Goal: Task Accomplishment & Management: Complete application form

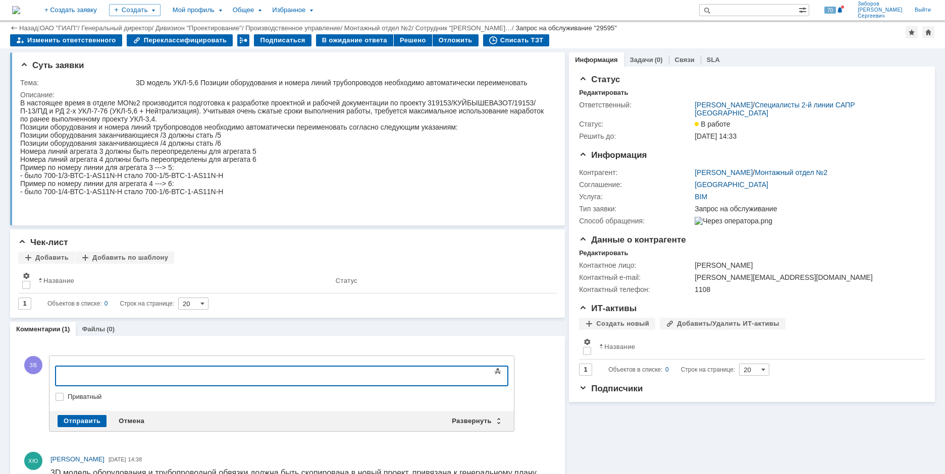
scroll to position [34, 0]
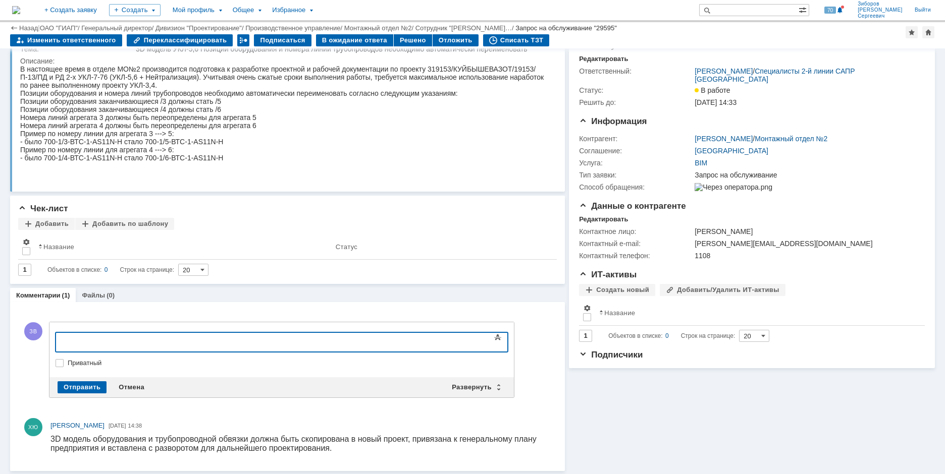
click at [20, 6] on img at bounding box center [16, 10] width 8 height 8
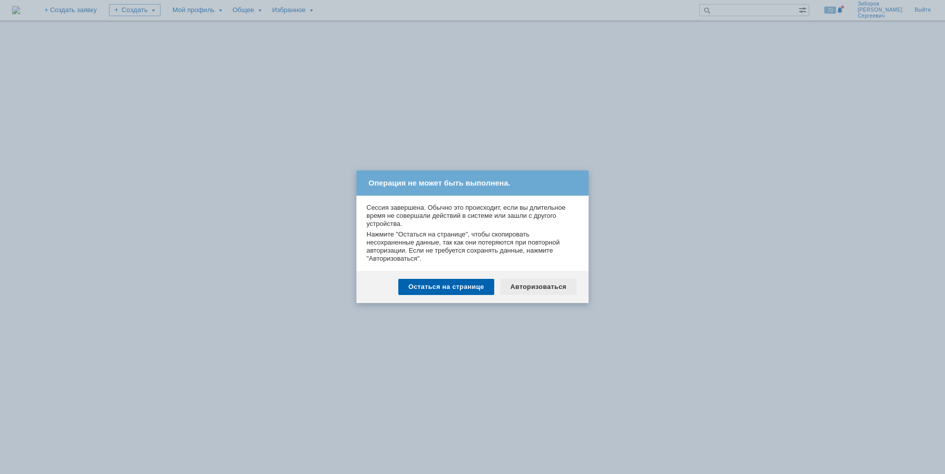
click at [544, 283] on div "Авторизоваться" at bounding box center [538, 287] width 76 height 16
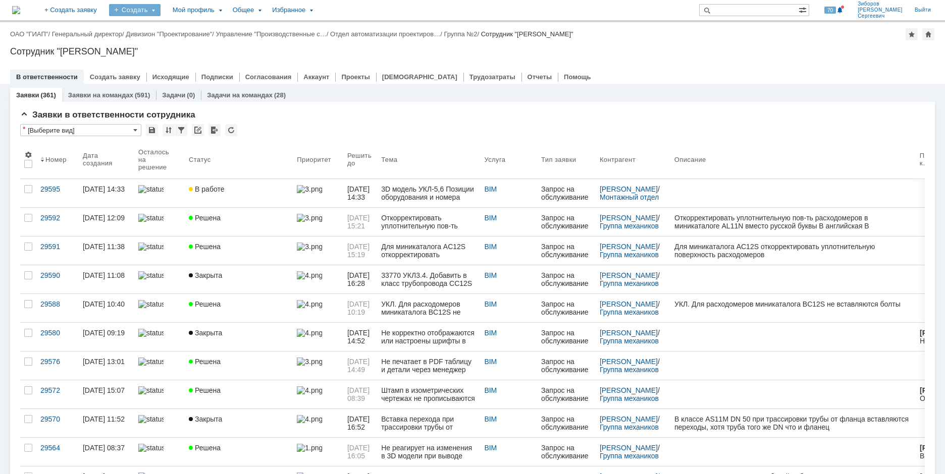
click at [161, 9] on div "Создать" at bounding box center [134, 10] width 51 height 12
click at [188, 63] on link "Заявка" at bounding box center [149, 63] width 77 height 12
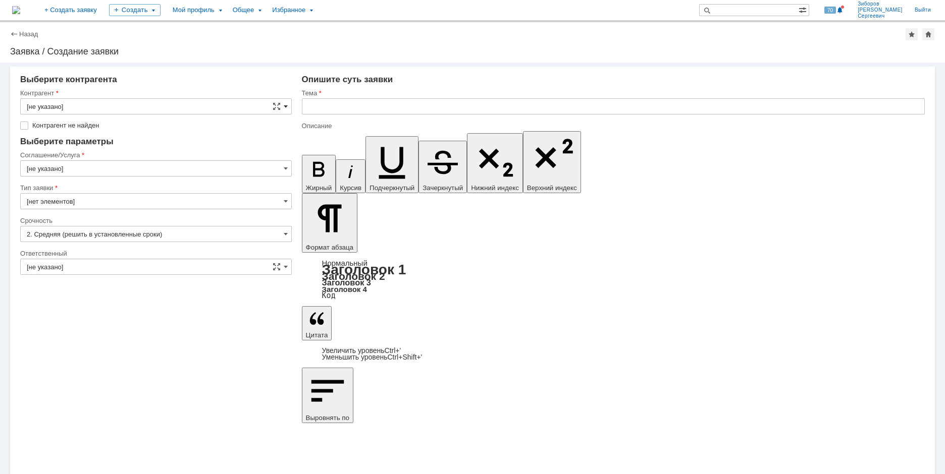
click at [284, 105] on span at bounding box center [286, 106] width 4 height 8
click at [77, 107] on input "text" at bounding box center [156, 106] width 272 height 16
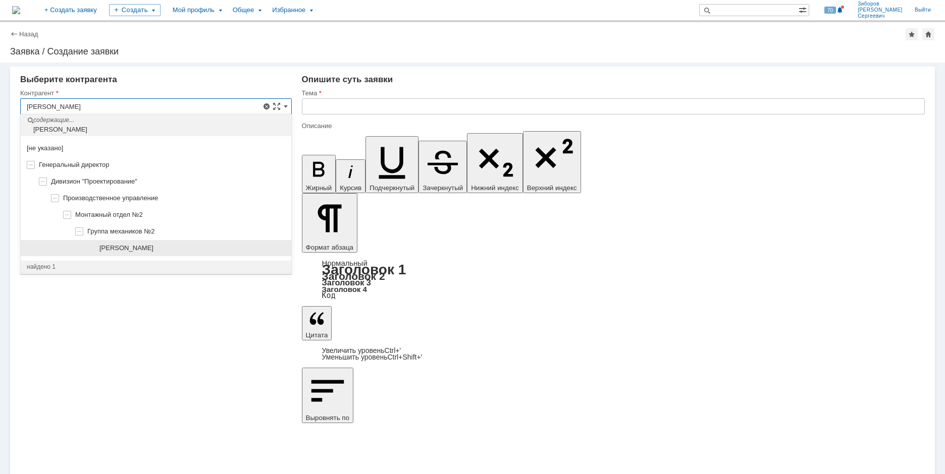
click at [153, 244] on span "Пожидаева Светлана Леонидовна" at bounding box center [126, 248] width 54 height 8
type input "Пожидаева Светлана Леонидовна"
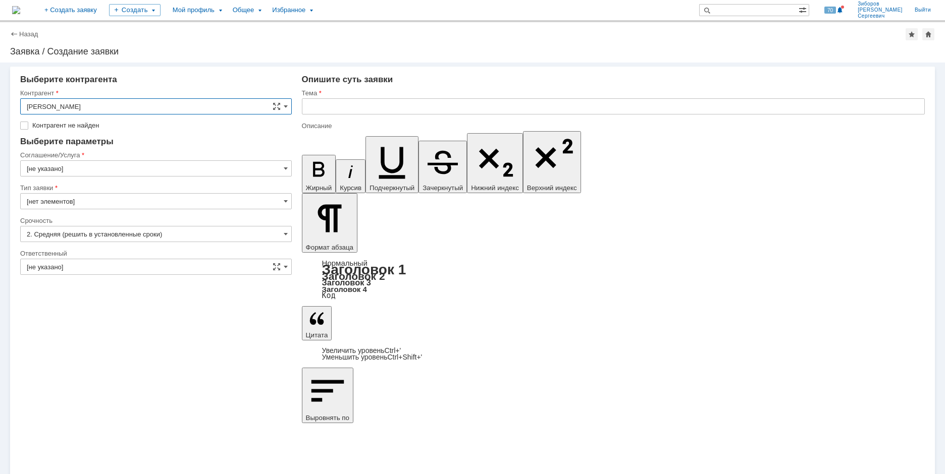
type input "Москва"
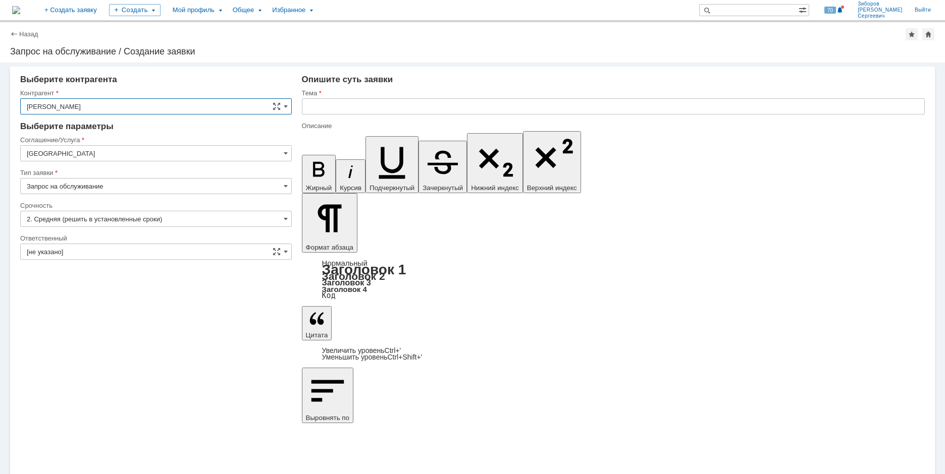
click at [97, 150] on input "Москва" at bounding box center [156, 153] width 272 height 16
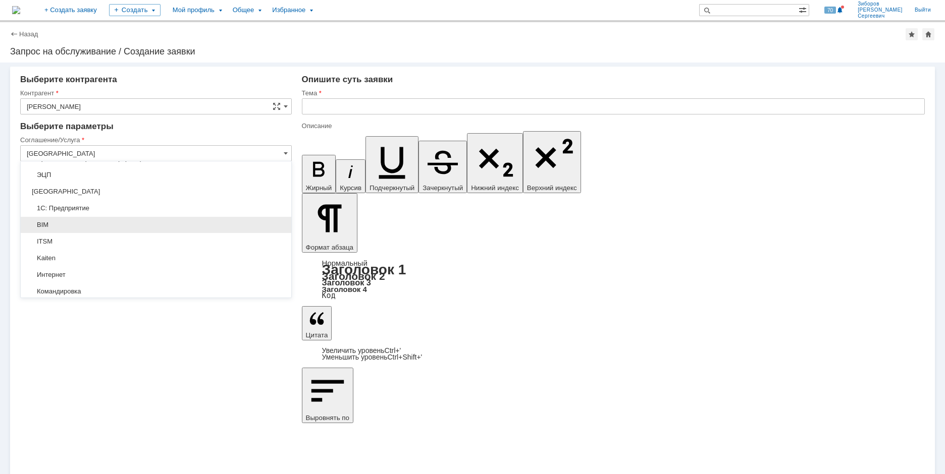
click at [44, 223] on span "BIM" at bounding box center [156, 225] width 258 height 8
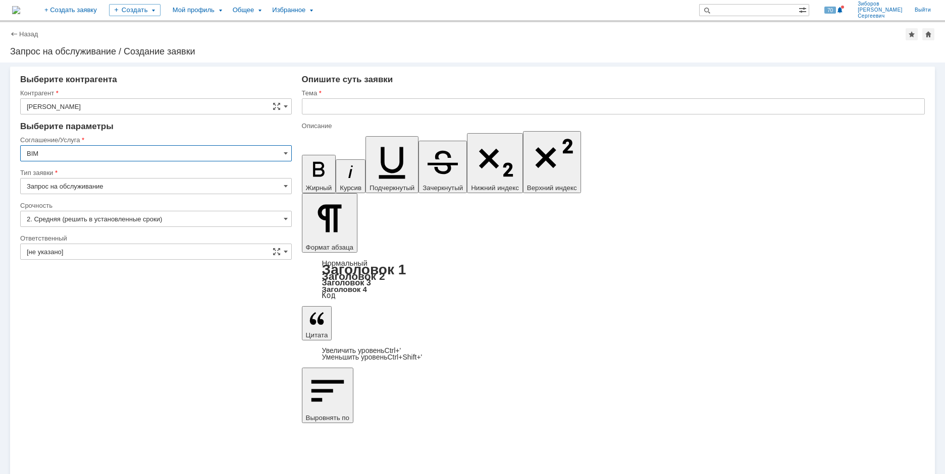
type input "BIM"
click at [103, 255] on input "[не указано]" at bounding box center [156, 252] width 272 height 16
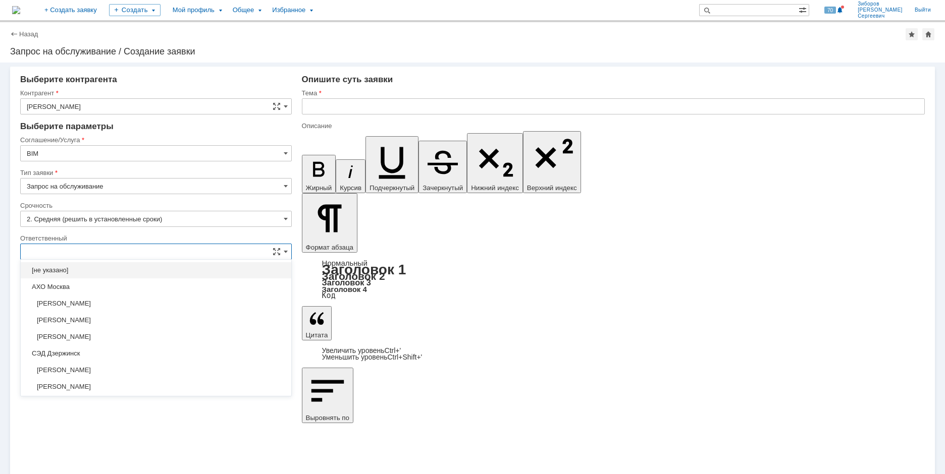
click at [81, 251] on input "text" at bounding box center [156, 252] width 272 height 16
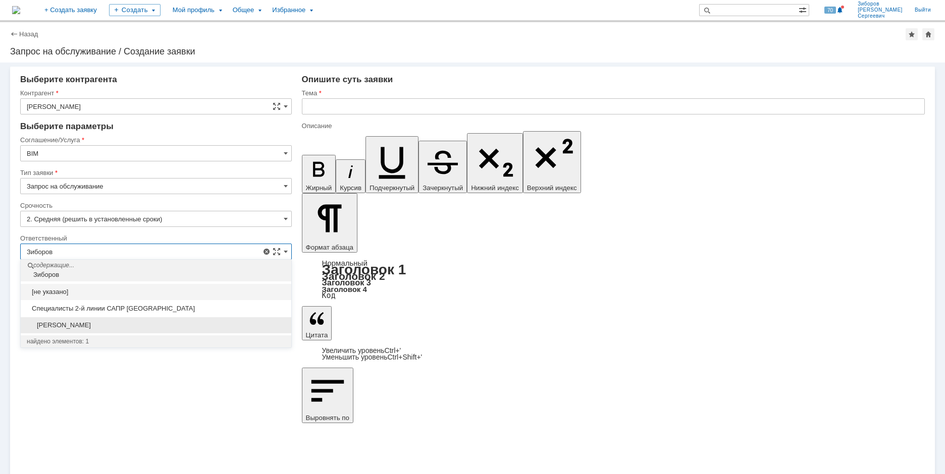
click at [97, 328] on span "[PERSON_NAME]" at bounding box center [156, 326] width 258 height 8
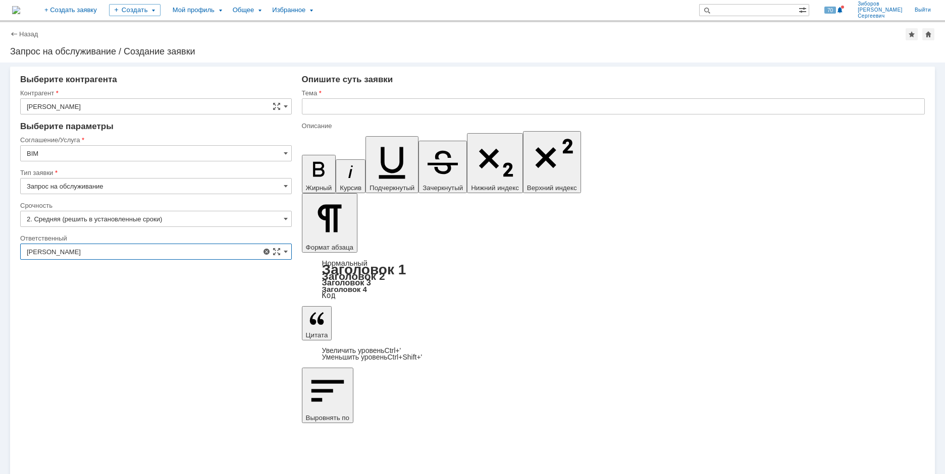
type input "[PERSON_NAME]"
click at [348, 106] on input "text" at bounding box center [613, 106] width 623 height 16
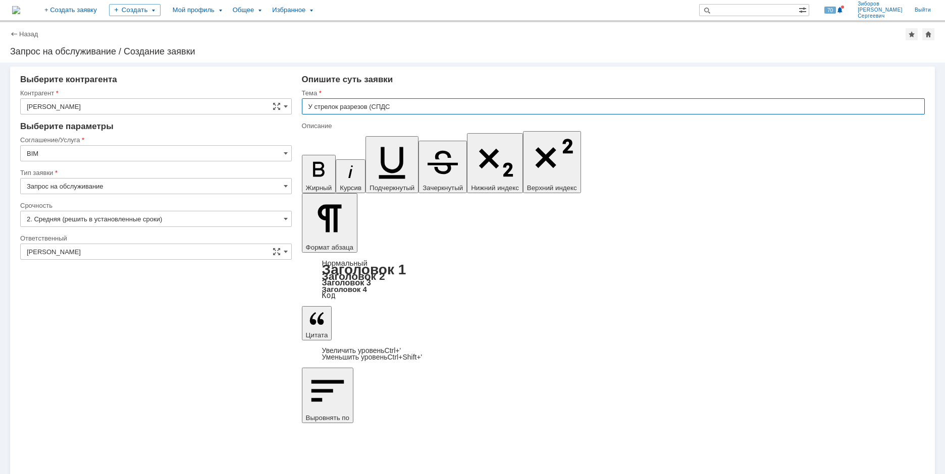
click at [405, 106] on input "У стрелок разрезов (СПДС" at bounding box center [613, 106] width 623 height 16
click at [672, 106] on input "У стрелок разрезов (СПДС инструменты) отсутствует заливка в моделях чертежей ра…" at bounding box center [613, 106] width 623 height 16
paste input "UKL_3770"
drag, startPoint x: 680, startPoint y: 103, endPoint x: 218, endPoint y: 104, distance: 462.3
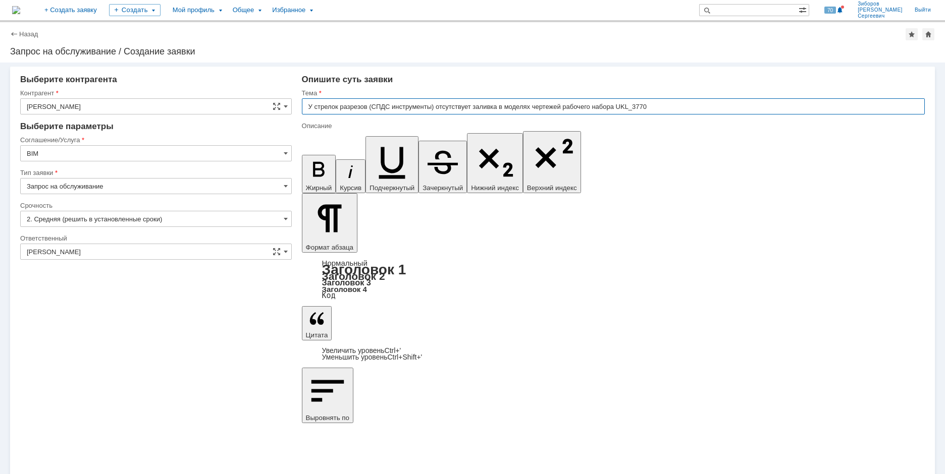
type input "У стрелок разрезов (СПДС инструменты) отсутствует заливка в моделях чертежей ра…"
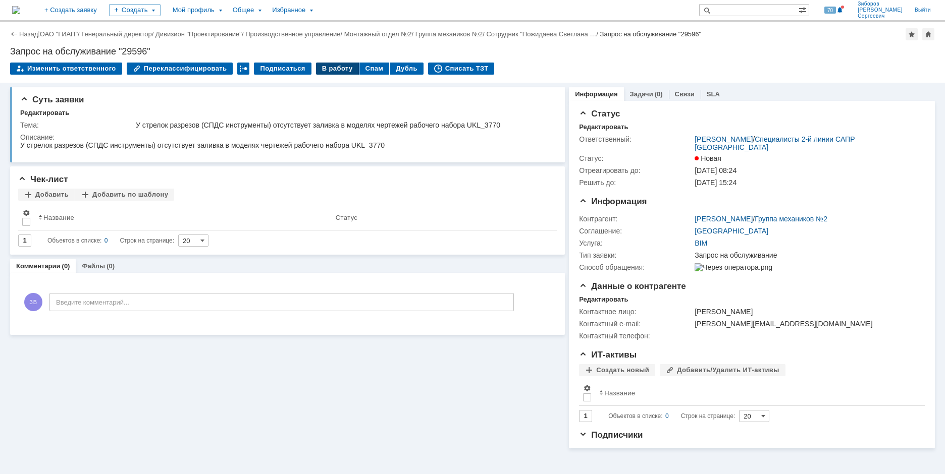
click at [327, 68] on div "В работу" at bounding box center [337, 69] width 43 height 12
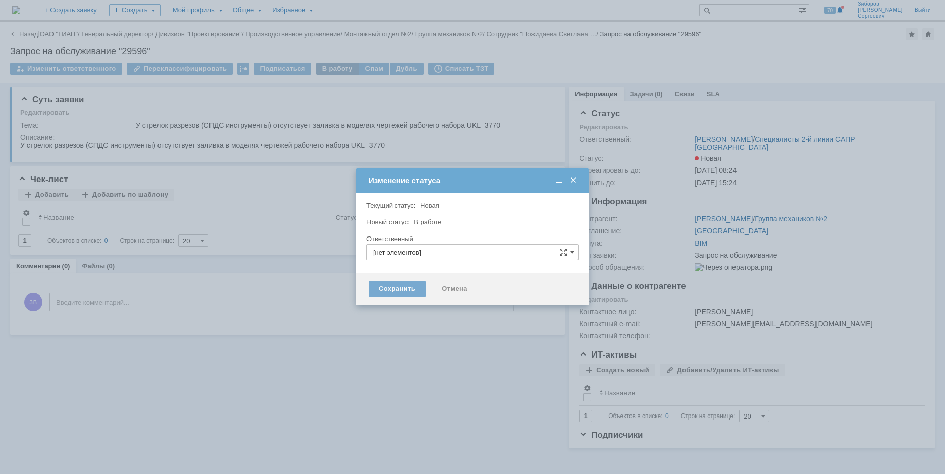
type input "[PERSON_NAME]"
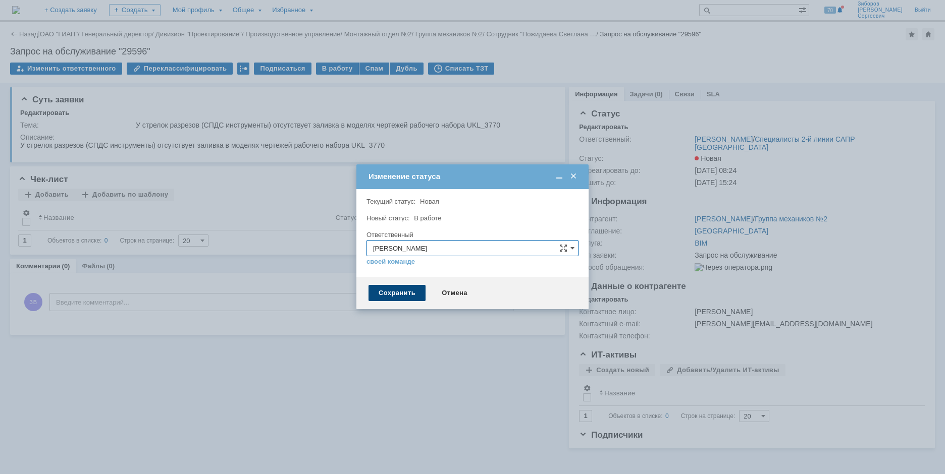
click at [403, 289] on div "Сохранить" at bounding box center [396, 293] width 57 height 16
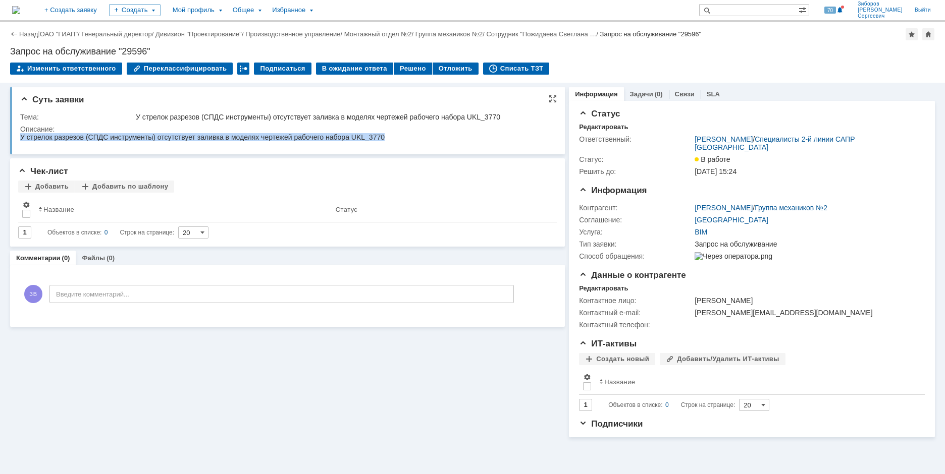
drag, startPoint x: 22, startPoint y: 135, endPoint x: 400, endPoint y: 140, distance: 378.1
click at [400, 140] on html "У стрелок разрезов (СПДС инструменты) отсутствует заливка в моделях чертежей ра…" at bounding box center [285, 137] width 531 height 9
copy div "У стрелок разрезов (СПДС инструменты) отсутствует заливка в моделях чертежей ра…"
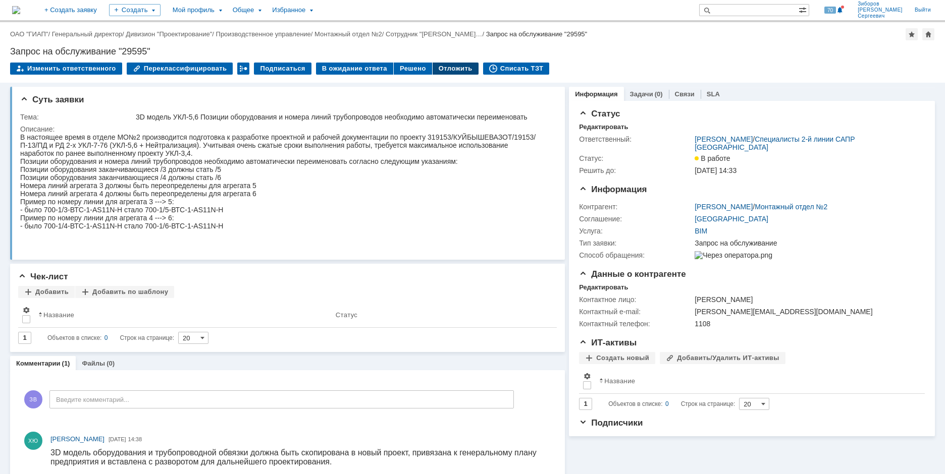
click at [448, 67] on div "Отложить" at bounding box center [456, 69] width 46 height 12
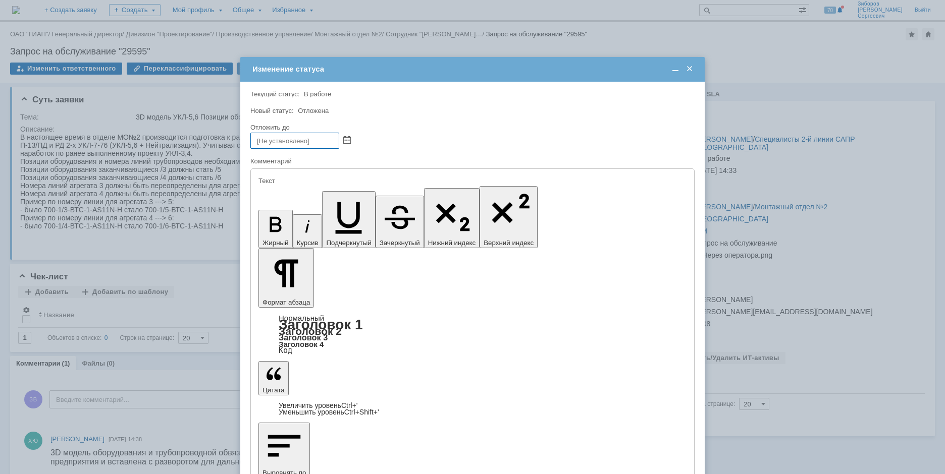
click at [347, 139] on span at bounding box center [347, 141] width 8 height 8
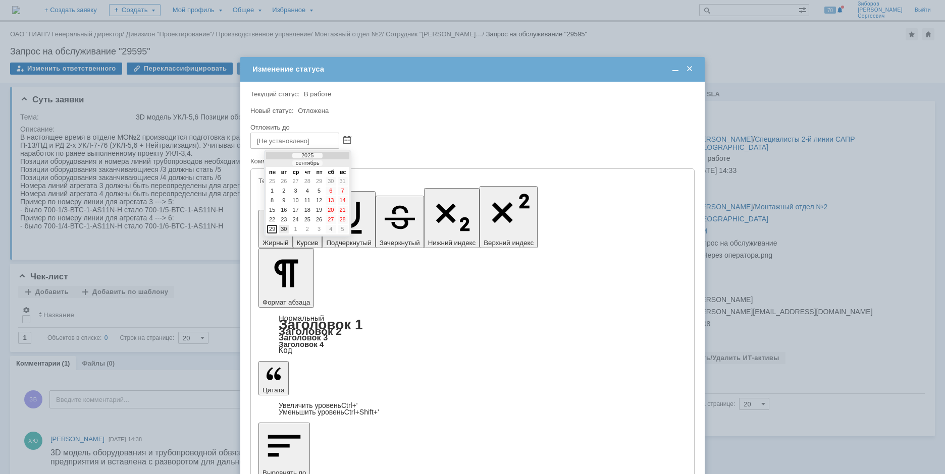
click at [285, 228] on div "30" at bounding box center [284, 229] width 10 height 9
type input "30.09.2025 15:29"
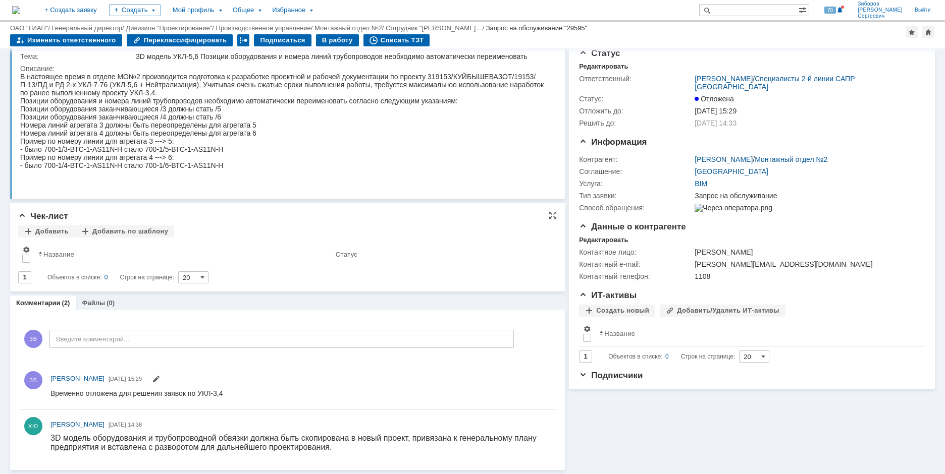
scroll to position [27, 0]
